Goal: Find specific page/section: Find specific page/section

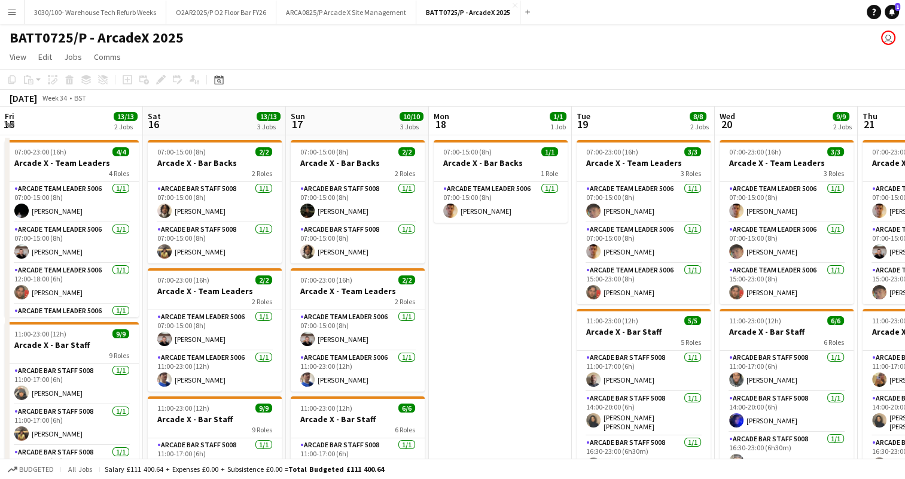
scroll to position [0, 504]
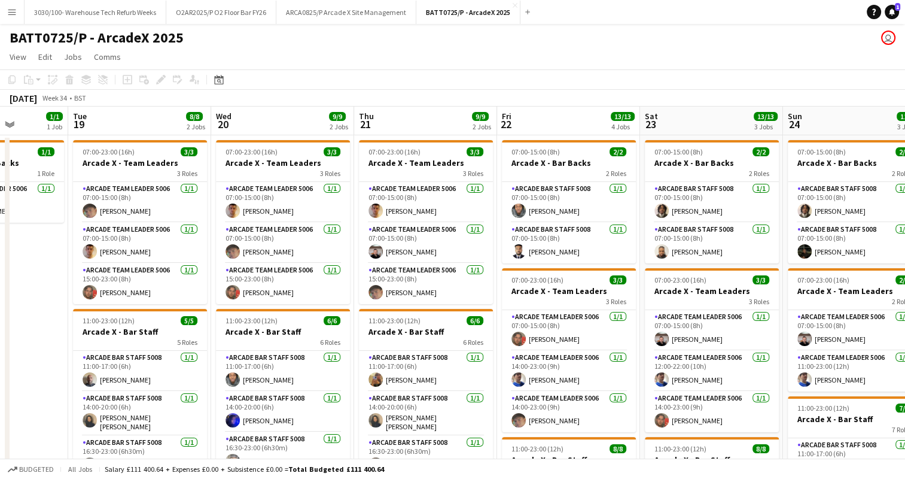
drag, startPoint x: 223, startPoint y: 56, endPoint x: 555, endPoint y: 59, distance: 331.5
click at [555, 59] on app-page-menu "View Day view expanded Day view collapsed Month view Date picker Jump to [DATE]…" at bounding box center [452, 58] width 905 height 23
click at [421, 56] on app-page-menu "View Day view expanded Day view collapsed Month view Date picker Jump to [DATE]…" at bounding box center [452, 58] width 905 height 23
drag, startPoint x: 588, startPoint y: 27, endPoint x: 621, endPoint y: 83, distance: 65.5
click at [621, 83] on app-board "BATT0725/P - ArcadeX 2025 user View Day view expanded Day view collapsed Month …" at bounding box center [452, 393] width 905 height 738
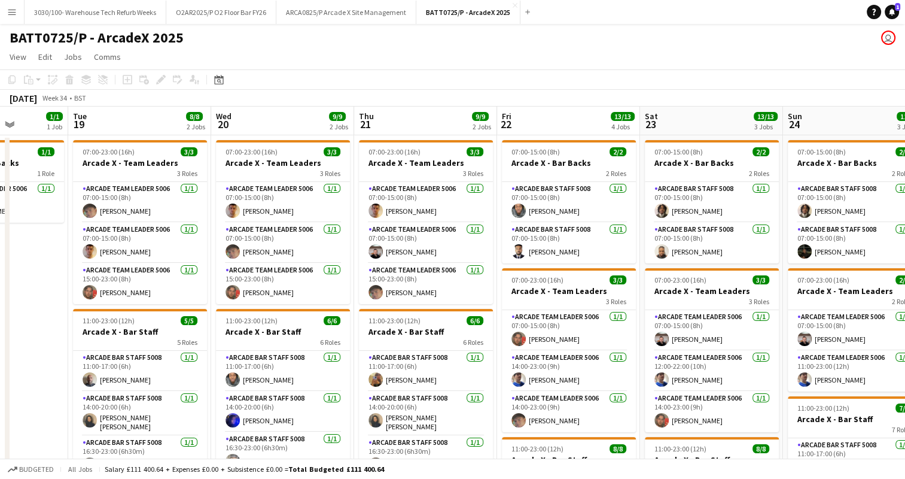
click at [521, 35] on div "BATT0725/P - ArcadeX 2025 user" at bounding box center [452, 35] width 905 height 23
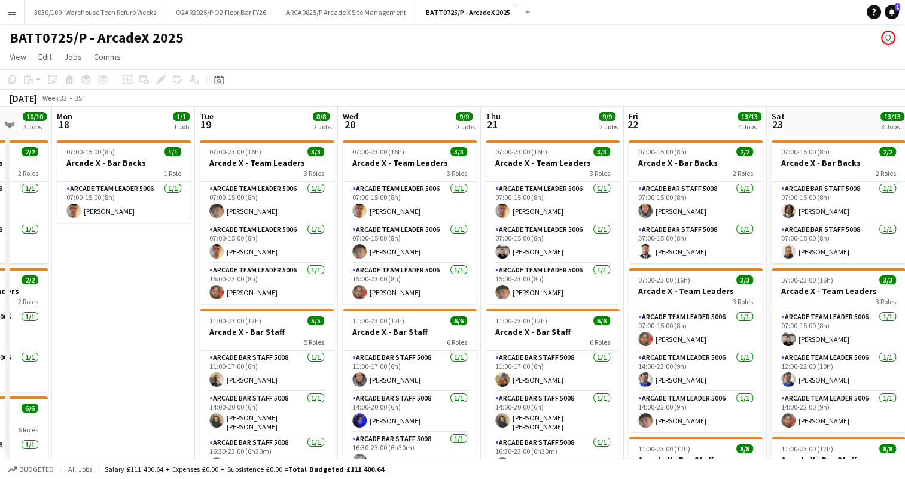
drag, startPoint x: 44, startPoint y: 259, endPoint x: 163, endPoint y: 272, distance: 119.3
click at [163, 272] on app-calendar-viewport "Thu 14 9/10 3 Jobs Fri 15 13/13 2 Jobs Sat 16 13/13 3 Jobs Sun 17 10/10 3 Jobs …" at bounding box center [452, 424] width 905 height 635
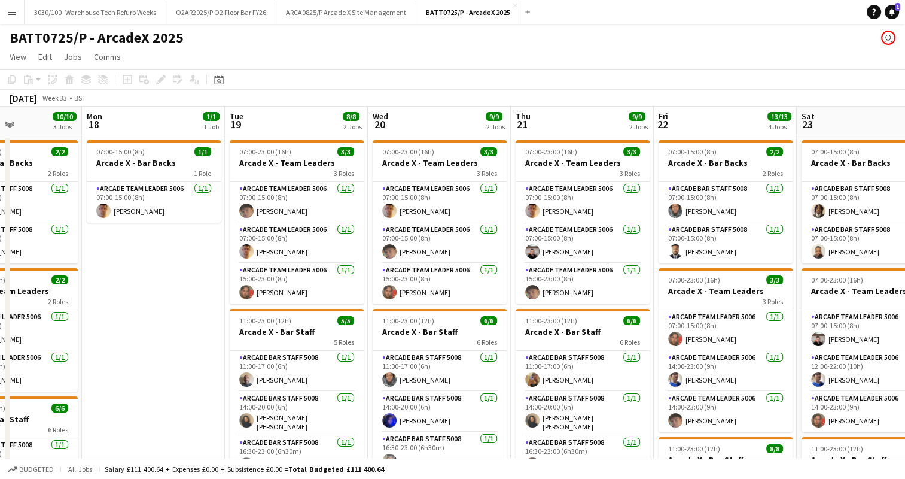
scroll to position [0, 346]
